Goal: Find specific page/section: Find specific page/section

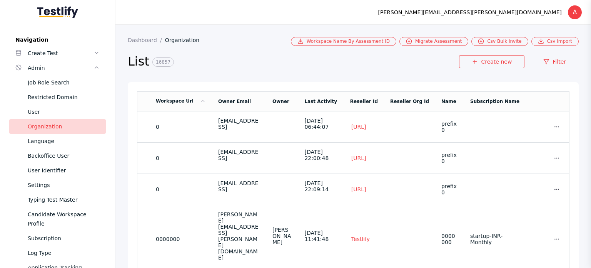
scroll to position [55, 0]
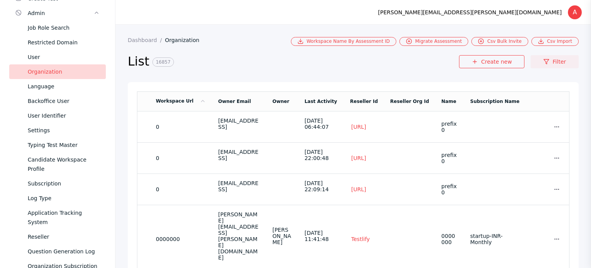
click at [553, 64] on link "Filter" at bounding box center [555, 61] width 48 height 13
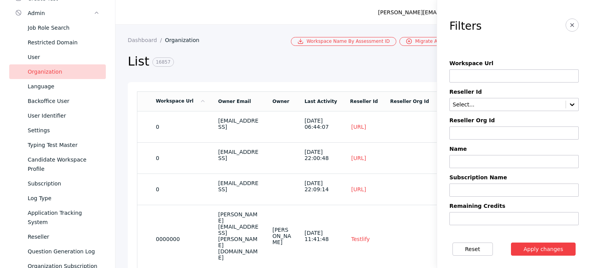
click at [487, 73] on input at bounding box center [514, 75] width 129 height 13
paste input "*********"
type input "*********"
click at [547, 249] on button "Apply changes" at bounding box center [543, 248] width 65 height 13
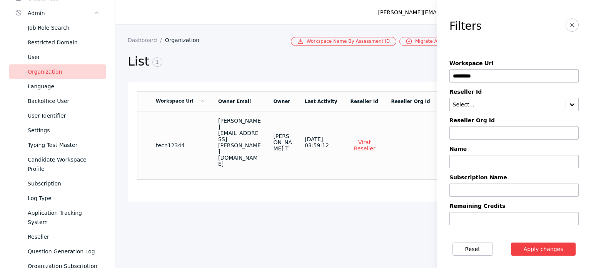
click at [198, 142] on section "tech12344" at bounding box center [181, 145] width 50 height 6
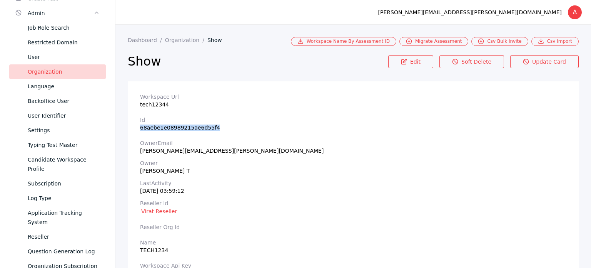
drag, startPoint x: 140, startPoint y: 129, endPoint x: 217, endPoint y: 128, distance: 77.0
click at [217, 128] on section "Id 68aebe1e08989215ae6d55f4" at bounding box center [353, 124] width 427 height 14
copy section "68aebe1e08989215ae6d55f4"
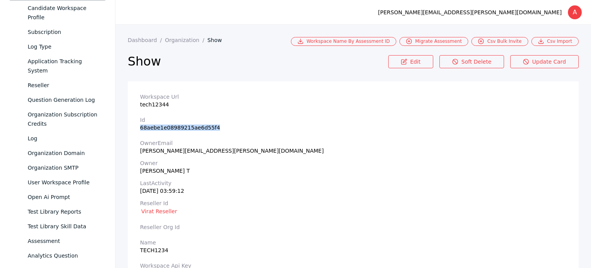
scroll to position [206, 0]
click at [57, 82] on div "Reseller" at bounding box center [64, 84] width 72 height 9
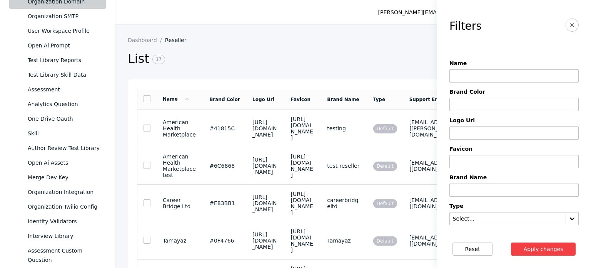
scroll to position [451, 0]
